Goal: Task Accomplishment & Management: Manage account settings

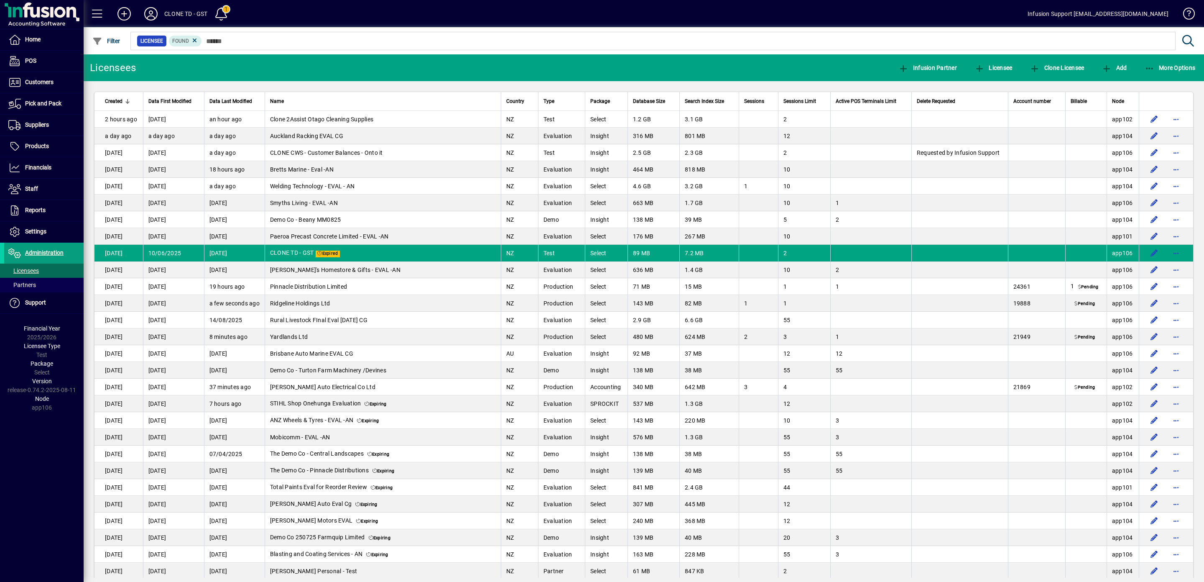
click at [1171, 258] on span "button" at bounding box center [1176, 253] width 20 height 20
click at [1110, 275] on span "Request licensee be deleted" at bounding box center [1122, 278] width 87 height 10
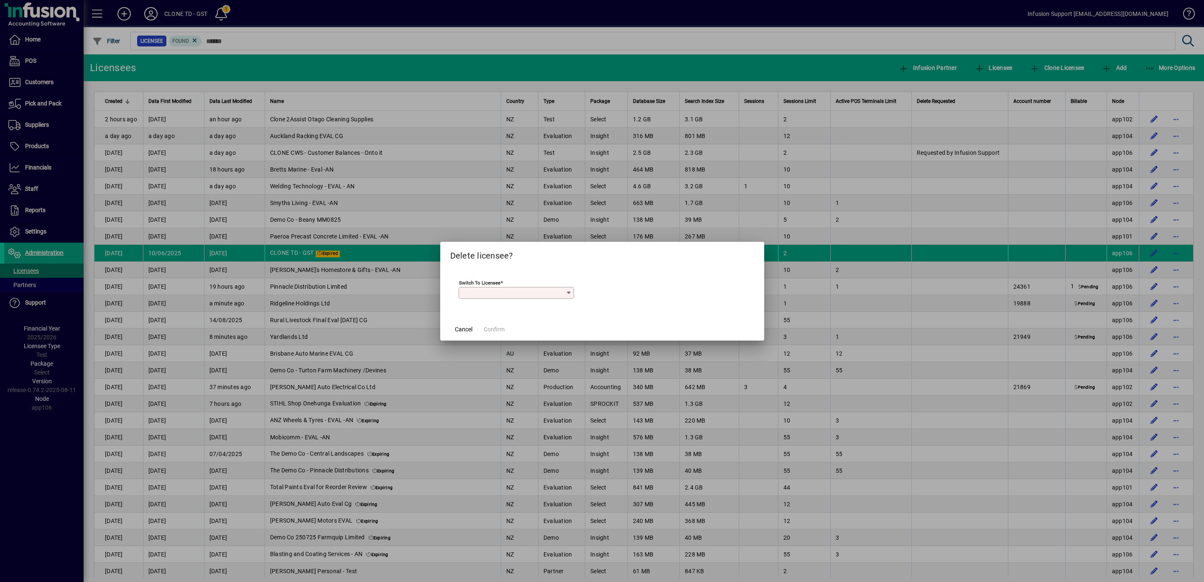
click at [540, 294] on input "Switch to licensee" at bounding box center [513, 292] width 105 height 7
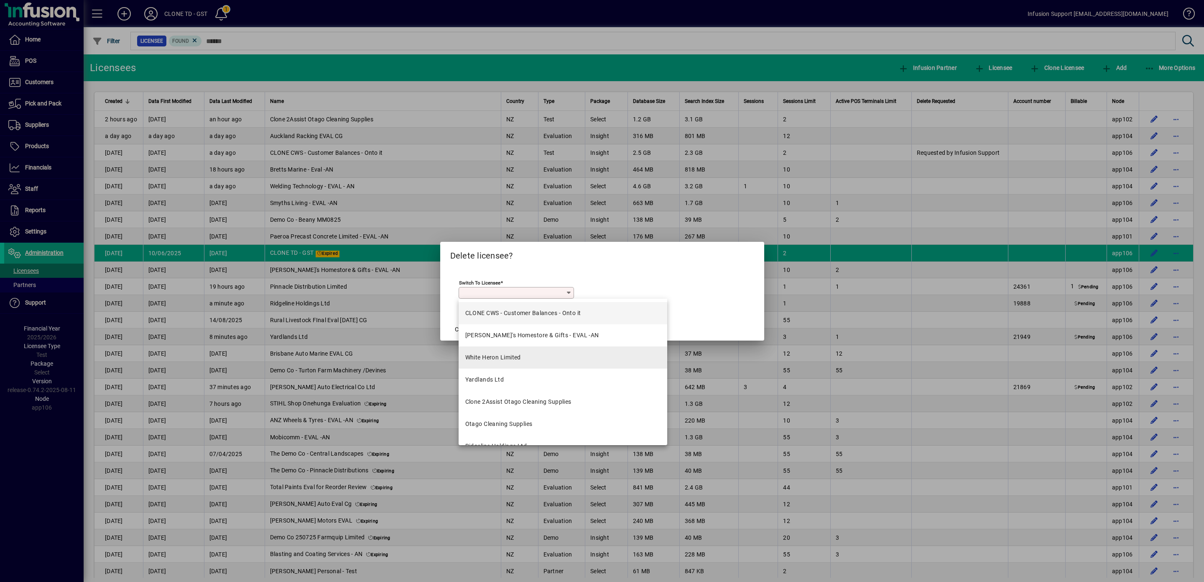
click at [504, 355] on div "White Heron Limited" at bounding box center [493, 357] width 56 height 9
type input "**********"
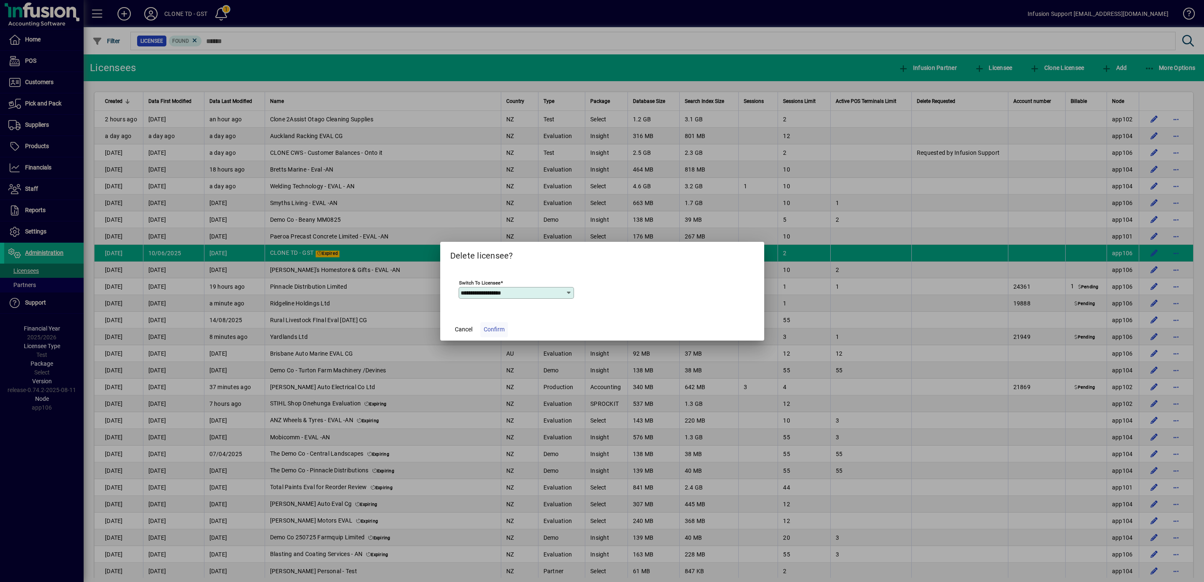
click at [497, 330] on span "Confirm" at bounding box center [494, 329] width 21 height 9
